Goal: Information Seeking & Learning: Learn about a topic

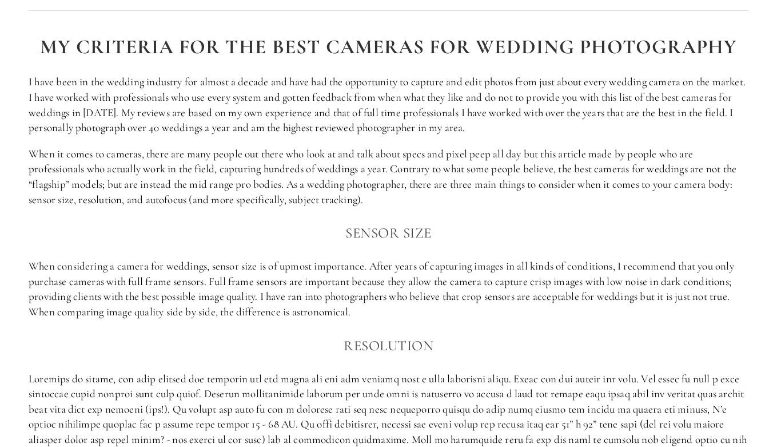
scroll to position [641, 0]
click at [184, 140] on div "My Criteria for the best cameras for wedding Photography I have been in the wed…" at bounding box center [389, 391] width 720 height 713
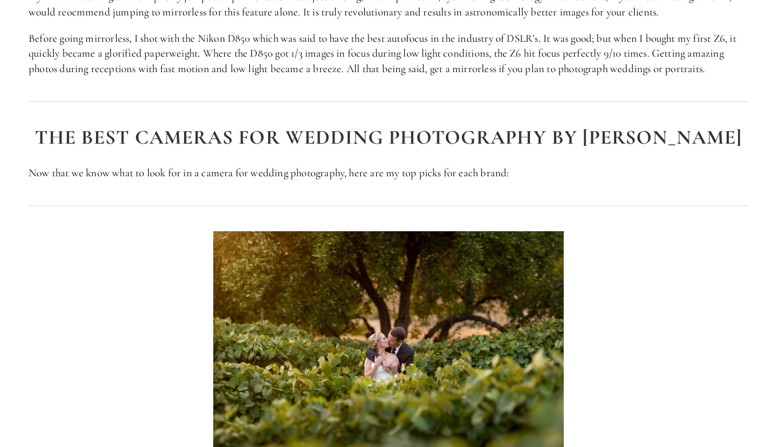
scroll to position [0, 0]
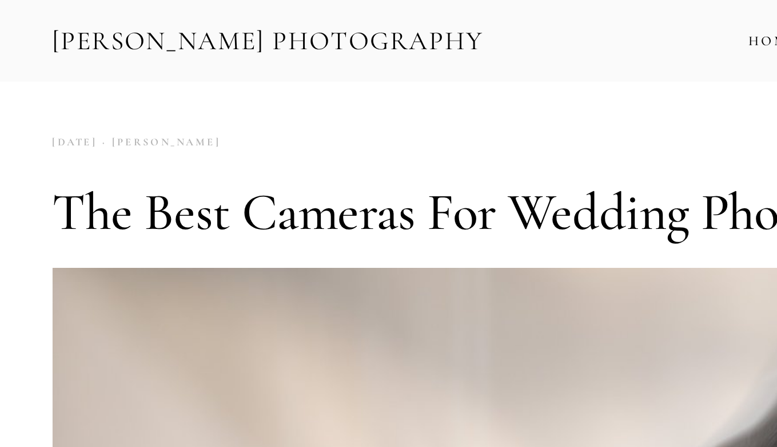
drag, startPoint x: 88, startPoint y: 94, endPoint x: 70, endPoint y: 80, distance: 22.0
click at [161, 79] on div "[PERSON_NAME] [DATE] 14 Comments" at bounding box center [389, 77] width 720 height 15
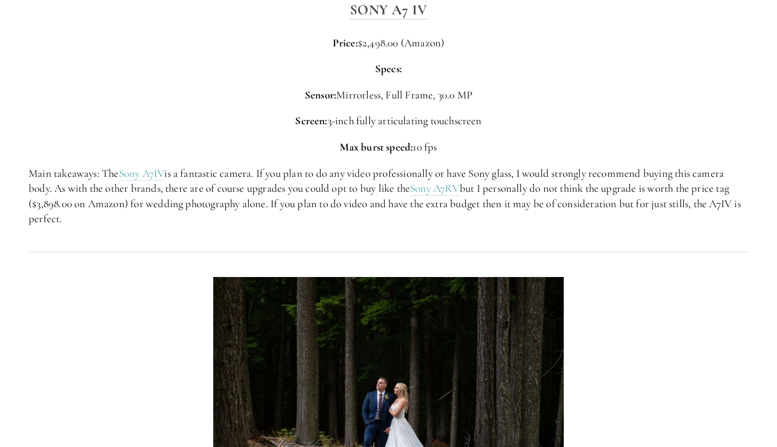
scroll to position [2340, 0]
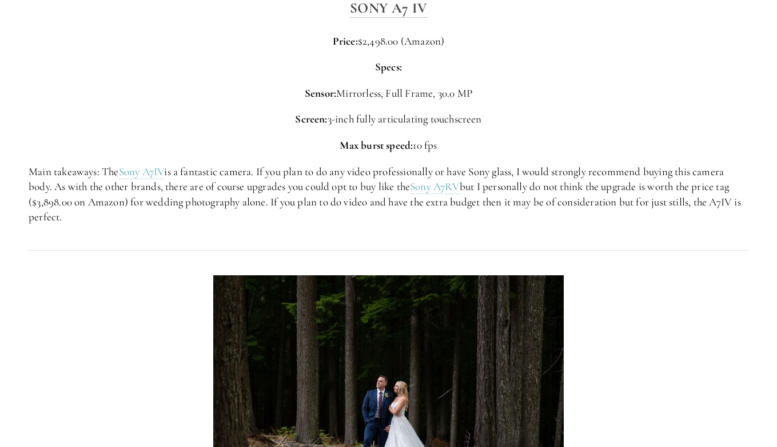
click at [96, 291] on div at bounding box center [111, 284] width 185 height 39
click at [633, 138] on p "Max burst speed: 10 fps" at bounding box center [389, 145] width 720 height 15
click at [515, 233] on div "Sony A7 IV Price: $2,498.00 (Amazon) Specs: Sensor: Mirrorless, Full Frame, 30.…" at bounding box center [389, 111] width 740 height 248
click at [330, 213] on p "Main takeaways: The Sony A7IV is a fantastic camera. If you plan to do any vide…" at bounding box center [389, 194] width 720 height 61
click at [358, 222] on p "Main takeaways: The Sony A7IV is a fantastic camera. If you plan to do any vide…" at bounding box center [389, 194] width 720 height 61
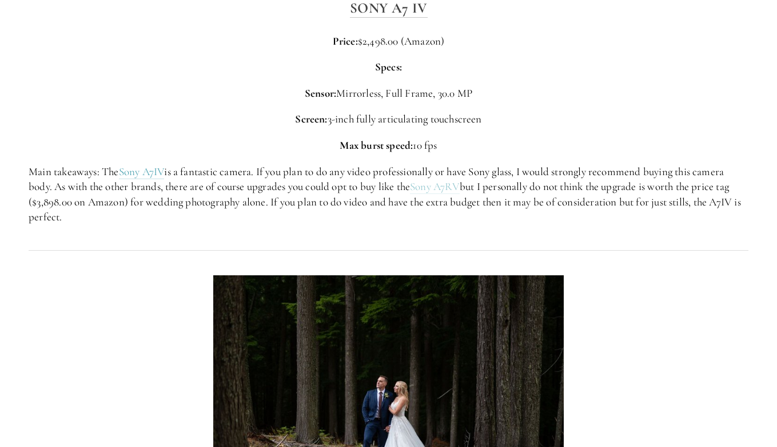
click at [454, 191] on link "Sony A7RV" at bounding box center [435, 187] width 50 height 14
